Goal: Find contact information: Find contact information

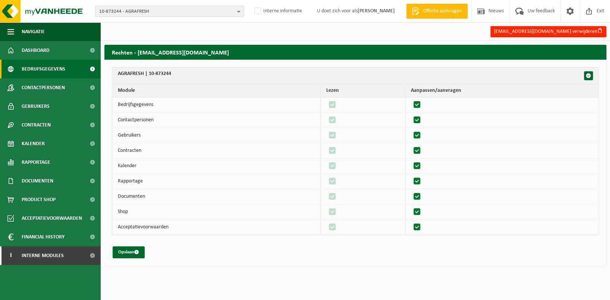
click at [58, 69] on span "Bedrijfsgegevens" at bounding box center [44, 69] width 44 height 19
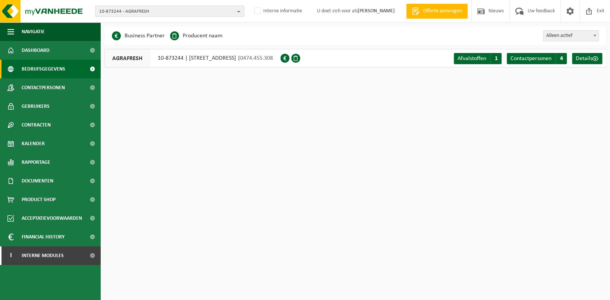
click at [237, 12] on b "button" at bounding box center [240, 11] width 7 height 10
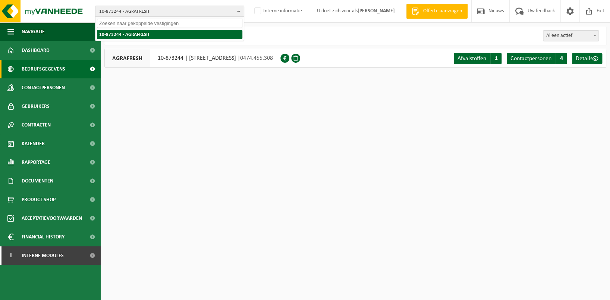
click at [205, 35] on li "10-873244 - AGRAFRESH" at bounding box center [169, 34] width 145 height 9
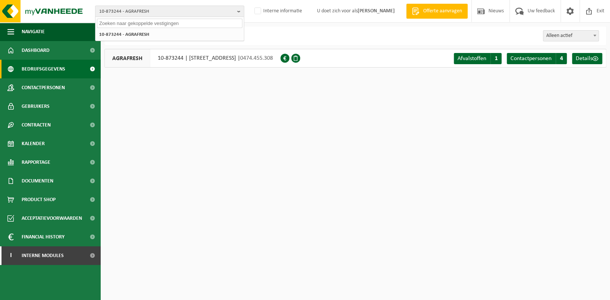
click at [179, 25] on input "text" at bounding box center [169, 23] width 145 height 9
click at [597, 22] on span "Exit" at bounding box center [600, 11] width 12 height 22
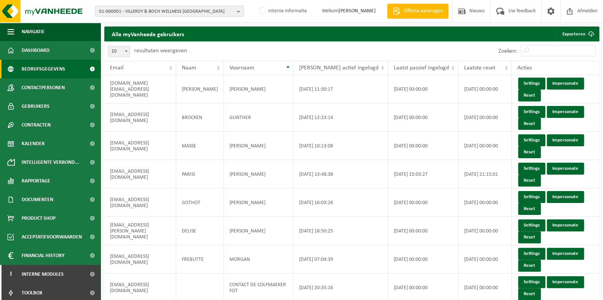
click at [46, 67] on span "Bedrijfsgegevens" at bounding box center [44, 69] width 44 height 19
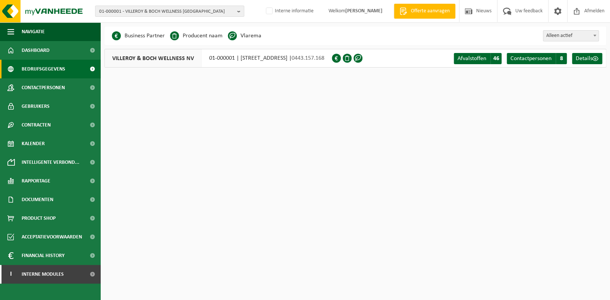
drag, startPoint x: 238, startPoint y: 9, endPoint x: 215, endPoint y: 22, distance: 26.7
click at [238, 9] on b "button" at bounding box center [240, 11] width 7 height 10
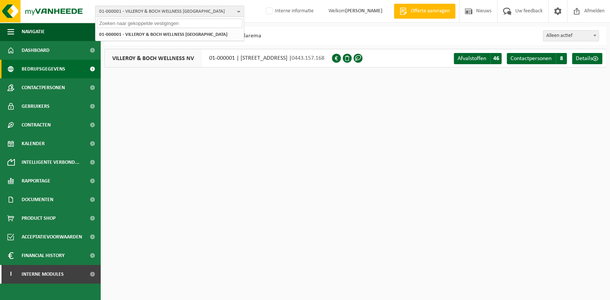
click at [131, 24] on input "text" at bounding box center [169, 23] width 145 height 9
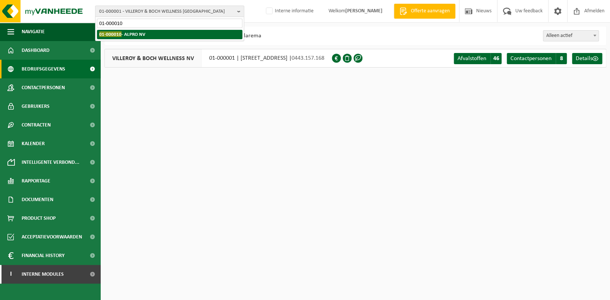
type input "01-000010"
click at [181, 37] on li "01-000010 - ALPRO NV" at bounding box center [169, 34] width 145 height 9
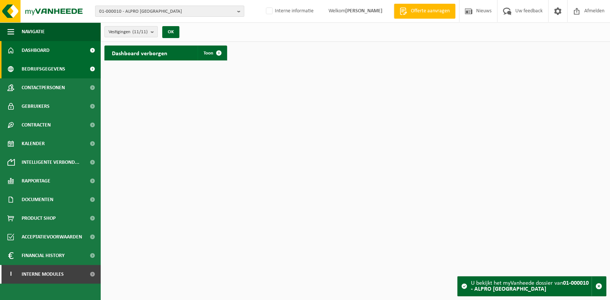
click at [27, 65] on span "Bedrijfsgegevens" at bounding box center [44, 69] width 44 height 19
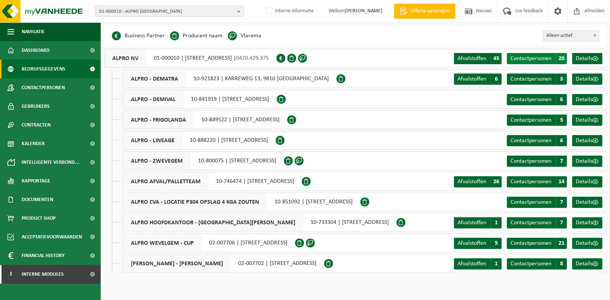
click at [539, 59] on span "Contactpersonen" at bounding box center [530, 59] width 41 height 6
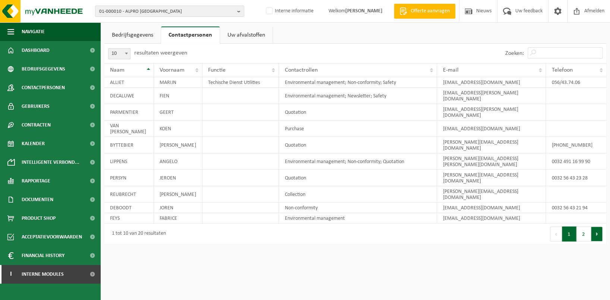
click at [594, 226] on button "Volgende" at bounding box center [597, 233] width 12 height 15
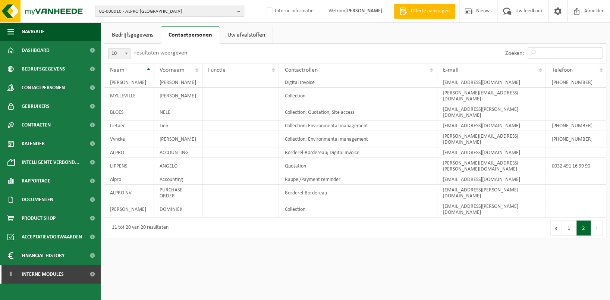
click at [239, 8] on b "button" at bounding box center [240, 11] width 7 height 10
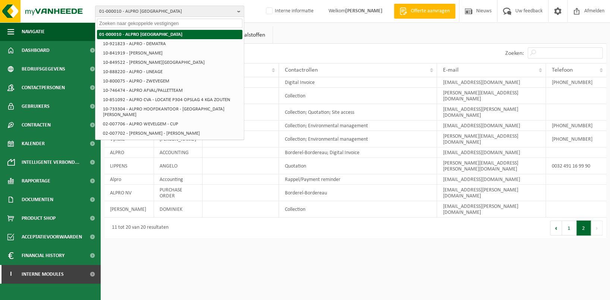
click at [163, 34] on li "01-000010 - ALPRO [GEOGRAPHIC_DATA]" at bounding box center [169, 34] width 145 height 9
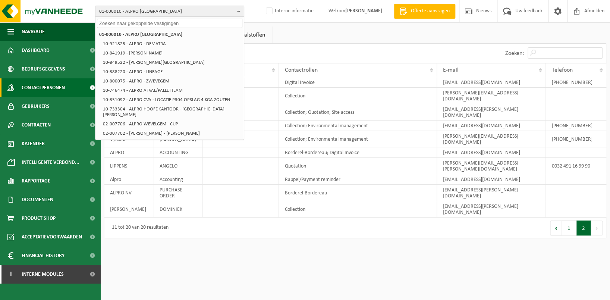
click at [32, 86] on span "Contactpersonen" at bounding box center [43, 87] width 43 height 19
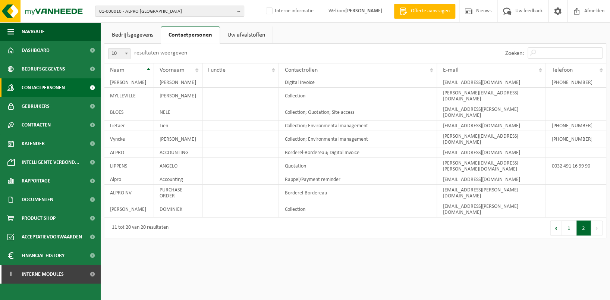
click at [43, 86] on span "Contactpersonen" at bounding box center [43, 87] width 43 height 19
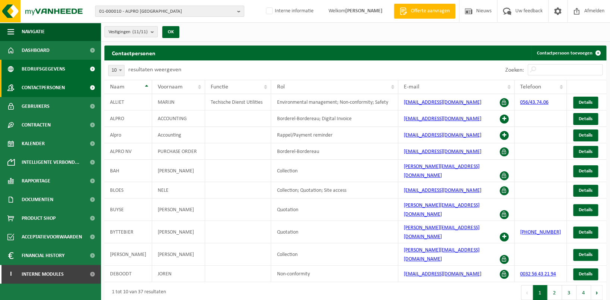
click at [42, 68] on span "Bedrijfsgegevens" at bounding box center [44, 69] width 44 height 19
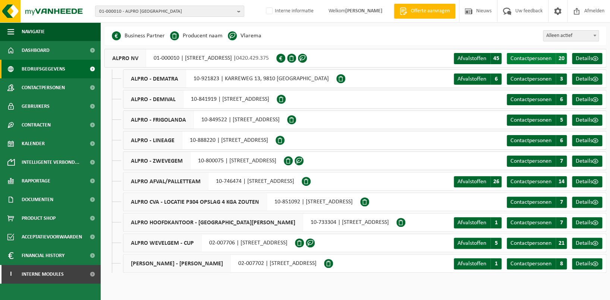
click at [532, 60] on span "Contactpersonen" at bounding box center [530, 59] width 41 height 6
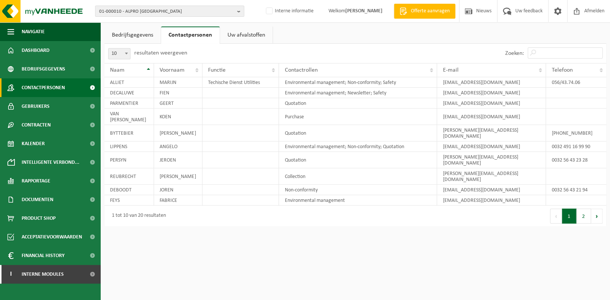
click at [61, 87] on span "Contactpersonen" at bounding box center [43, 87] width 43 height 19
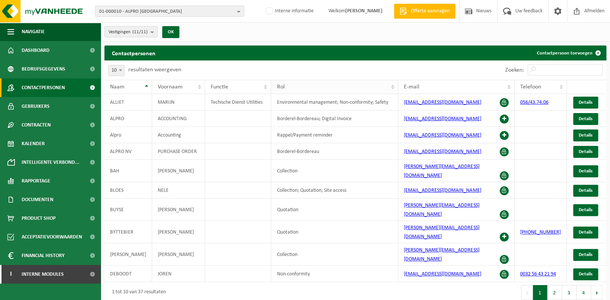
click at [388, 89] on th "Rol" at bounding box center [334, 87] width 127 height 14
click at [37, 67] on span "Bedrijfsgegevens" at bounding box center [44, 69] width 44 height 19
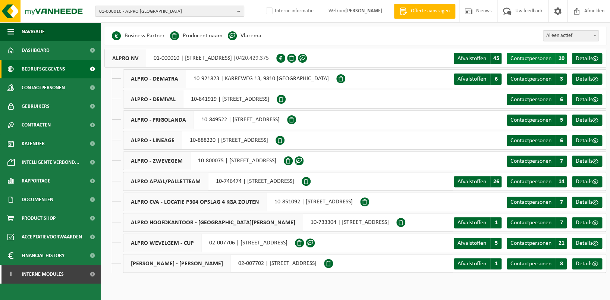
click at [531, 58] on span "Contactpersonen" at bounding box center [530, 59] width 41 height 6
